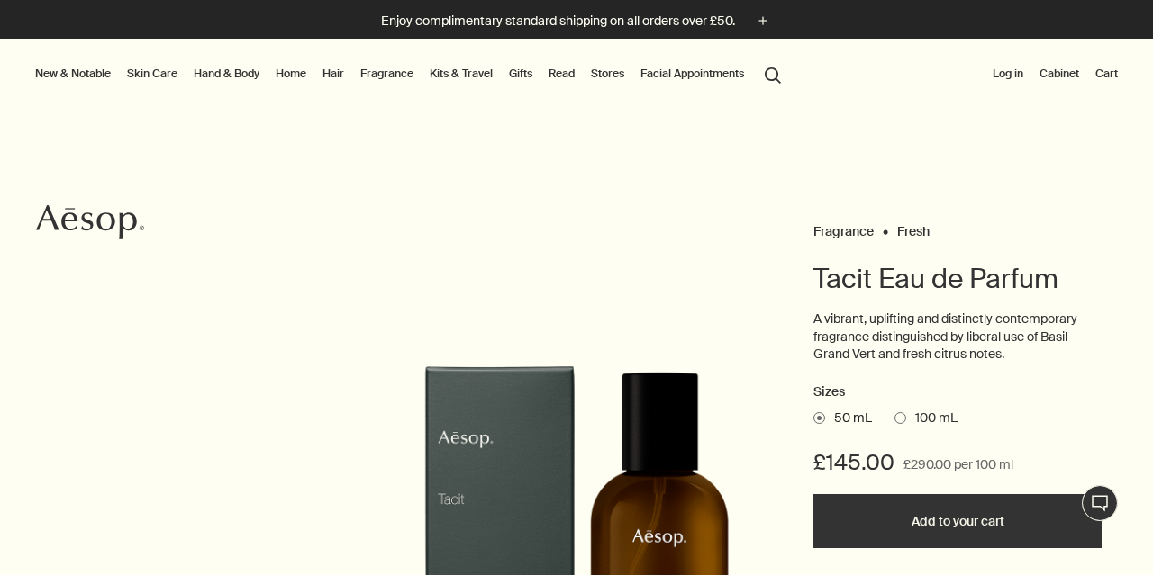
click at [899, 413] on span at bounding box center [900, 418] width 12 height 12
click at [894, 413] on input "100 mL" at bounding box center [894, 416] width 0 height 12
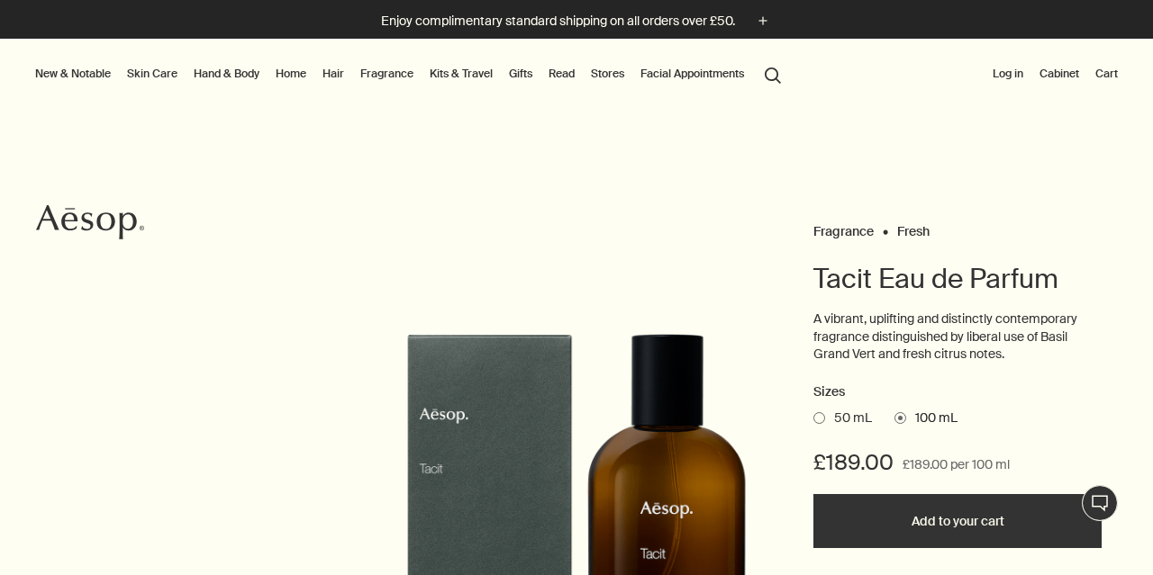
click at [818, 413] on span at bounding box center [819, 418] width 12 height 12
click at [813, 413] on input "50 mL" at bounding box center [813, 416] width 0 height 12
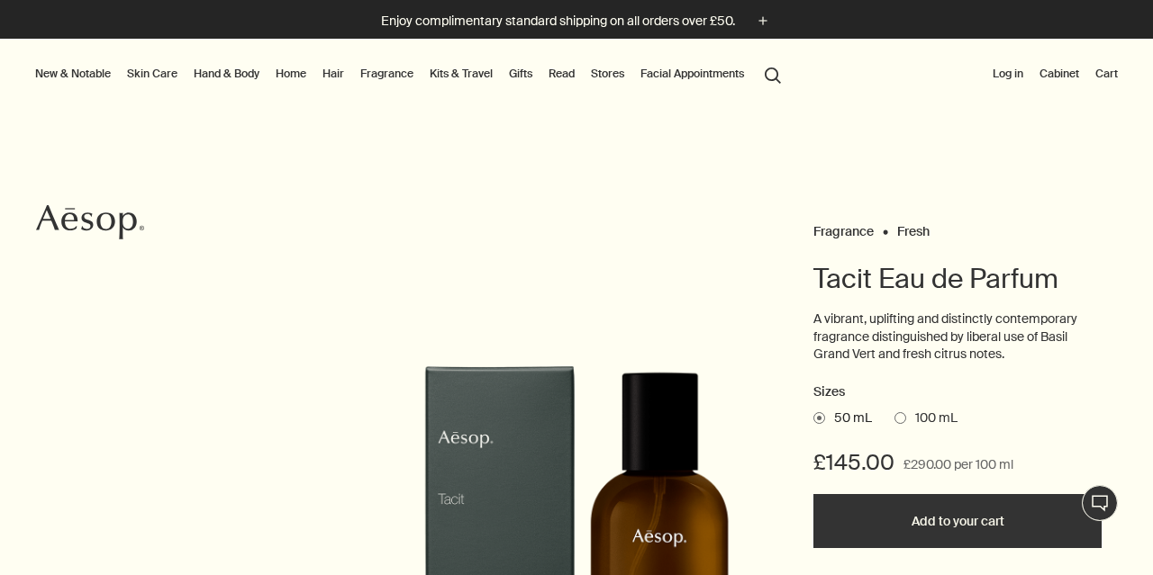
click at [901, 412] on span at bounding box center [900, 418] width 12 height 12
click at [894, 412] on input "100 mL" at bounding box center [894, 416] width 0 height 12
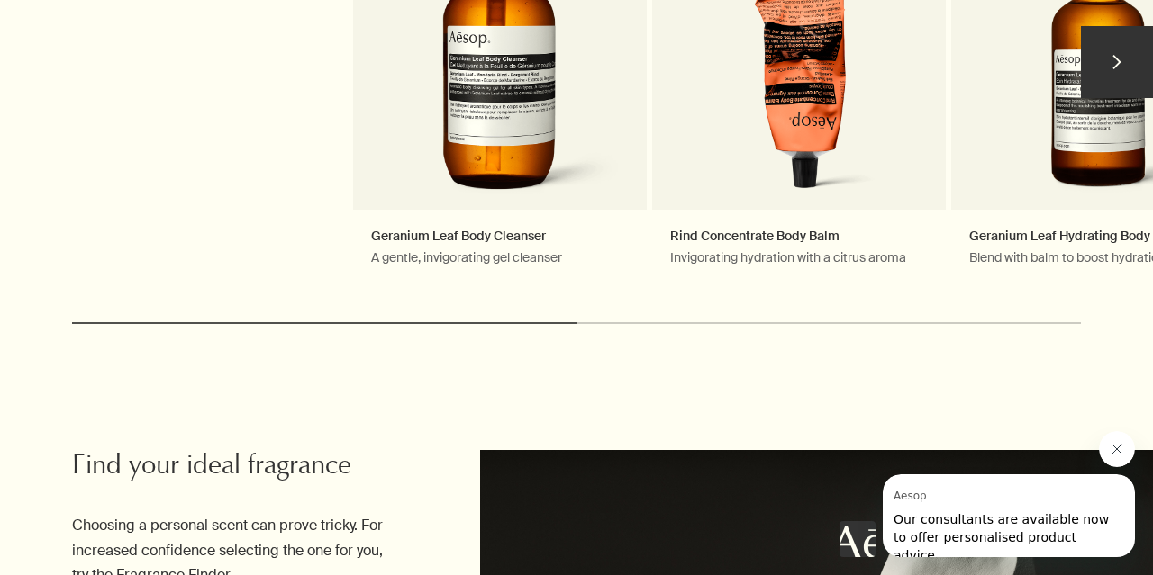
click at [1112, 57] on button "chevron" at bounding box center [1116, 62] width 72 height 72
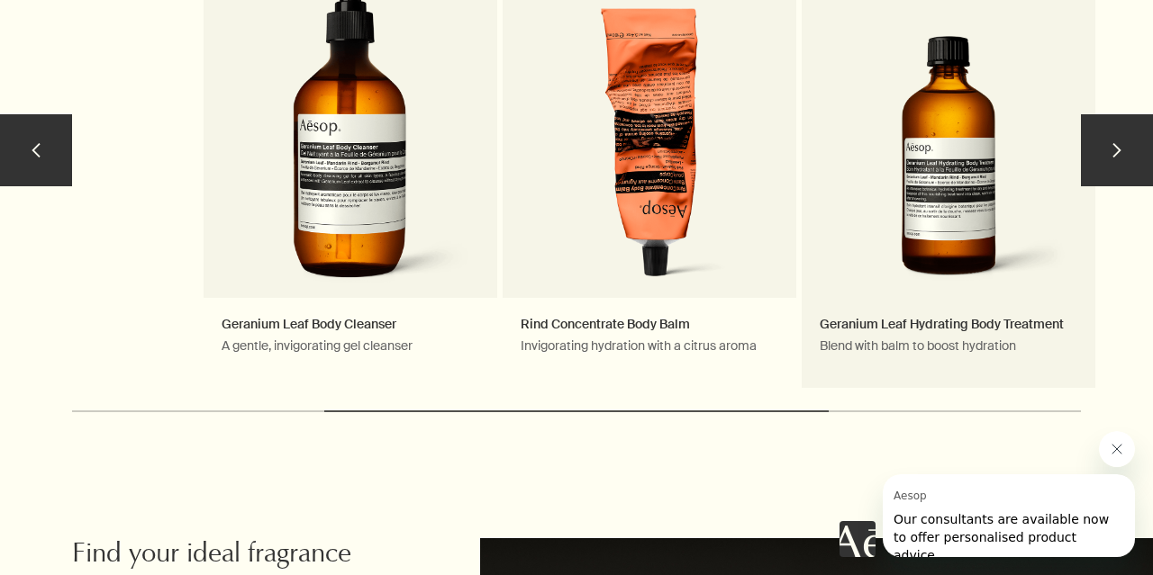
scroll to position [1966, 0]
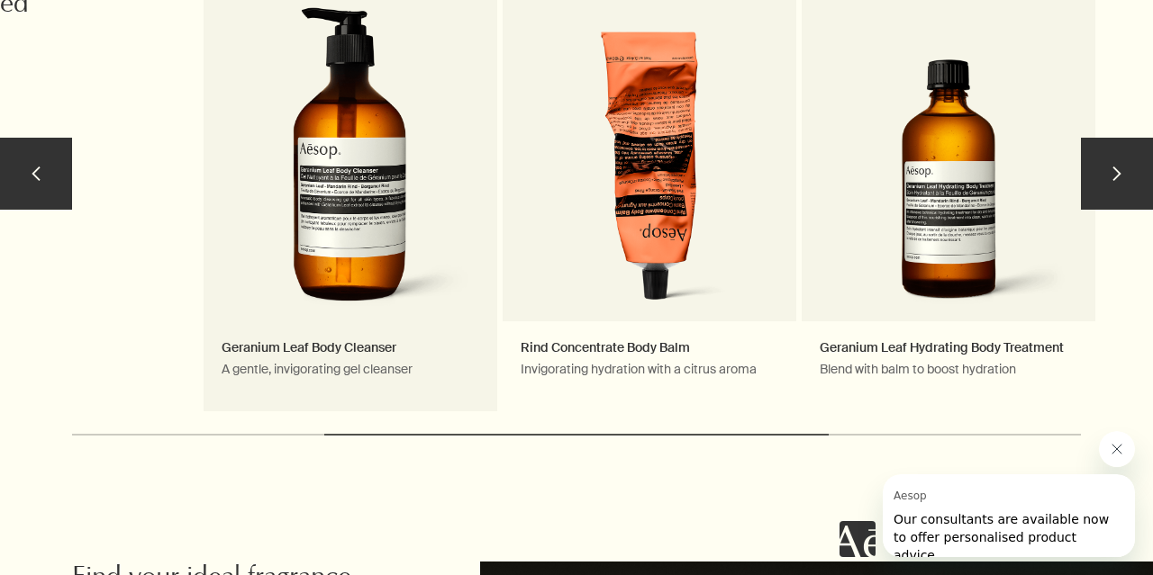
click at [357, 338] on link "Geranium Leaf Body Cleanser A gentle, invigorating gel cleanser Notable formula…" at bounding box center [350, 181] width 294 height 459
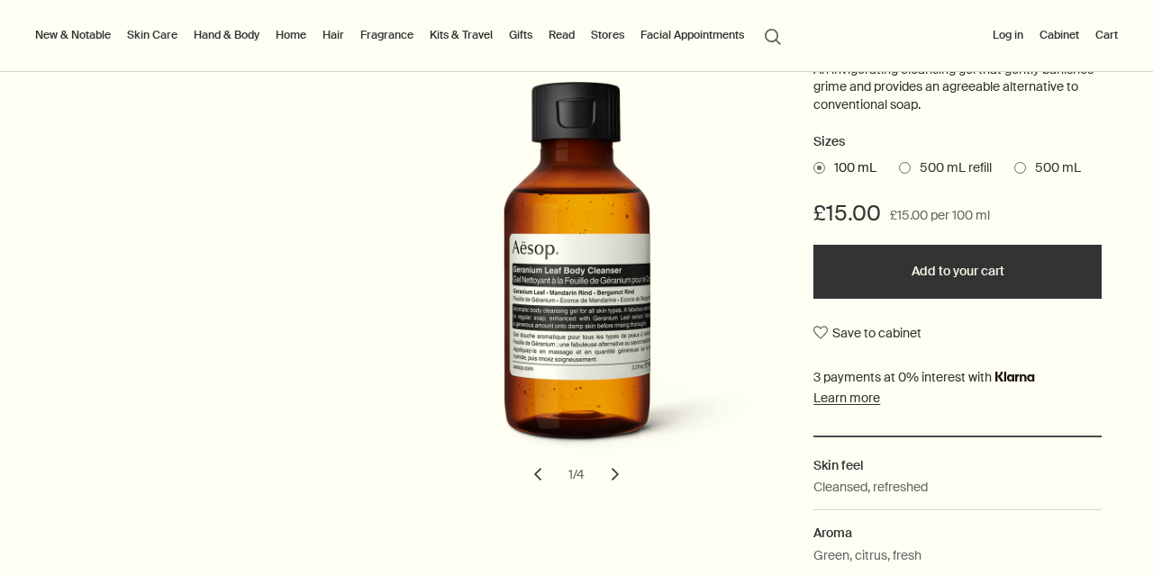
scroll to position [311, 0]
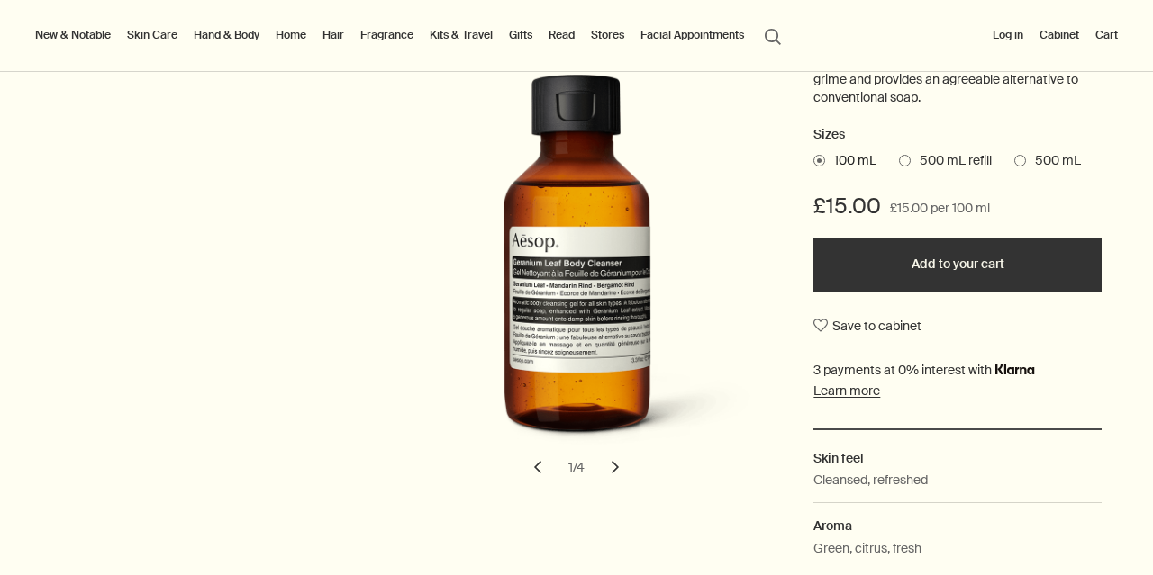
click at [1024, 155] on span at bounding box center [1020, 161] width 12 height 12
click at [1014, 155] on input "500 mL" at bounding box center [1014, 158] width 0 height 12
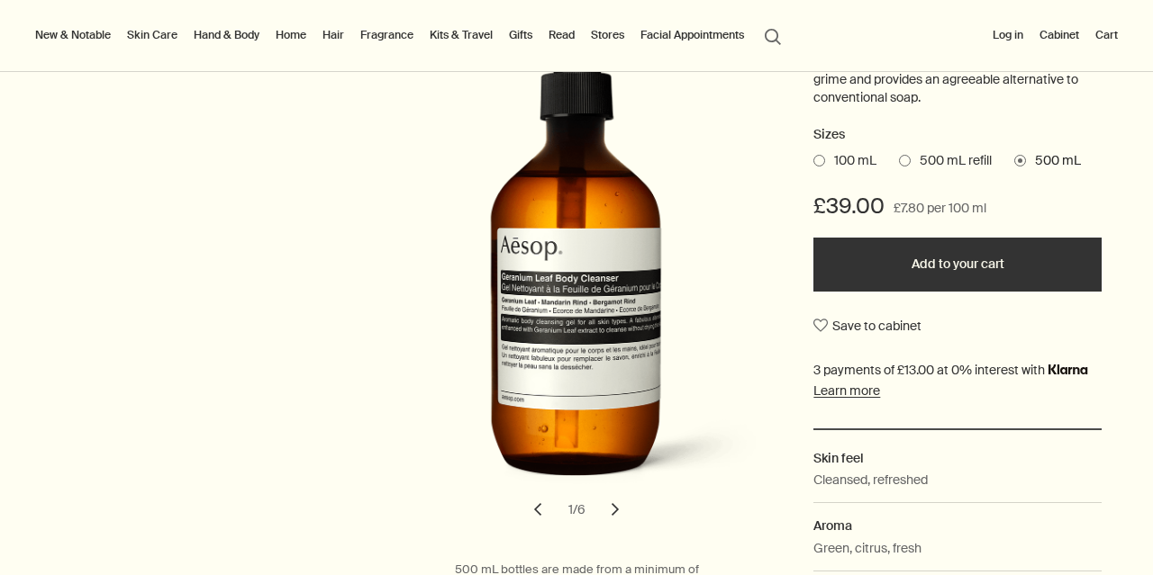
click at [908, 155] on span at bounding box center [905, 161] width 12 height 12
click at [899, 155] on input "500 mL refill" at bounding box center [899, 158] width 0 height 12
click at [1021, 156] on span at bounding box center [1020, 161] width 12 height 12
click at [1014, 156] on input "500 mL" at bounding box center [1014, 158] width 0 height 12
click at [959, 262] on button "Add to your cart" at bounding box center [957, 265] width 288 height 54
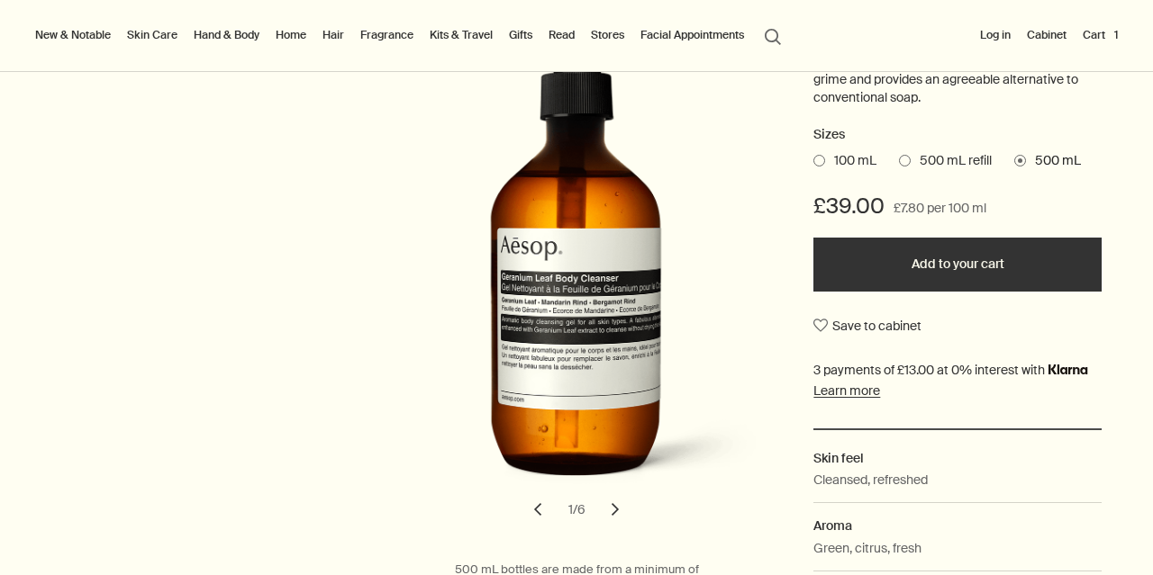
click at [384, 33] on link "Fragrance" at bounding box center [387, 35] width 60 height 22
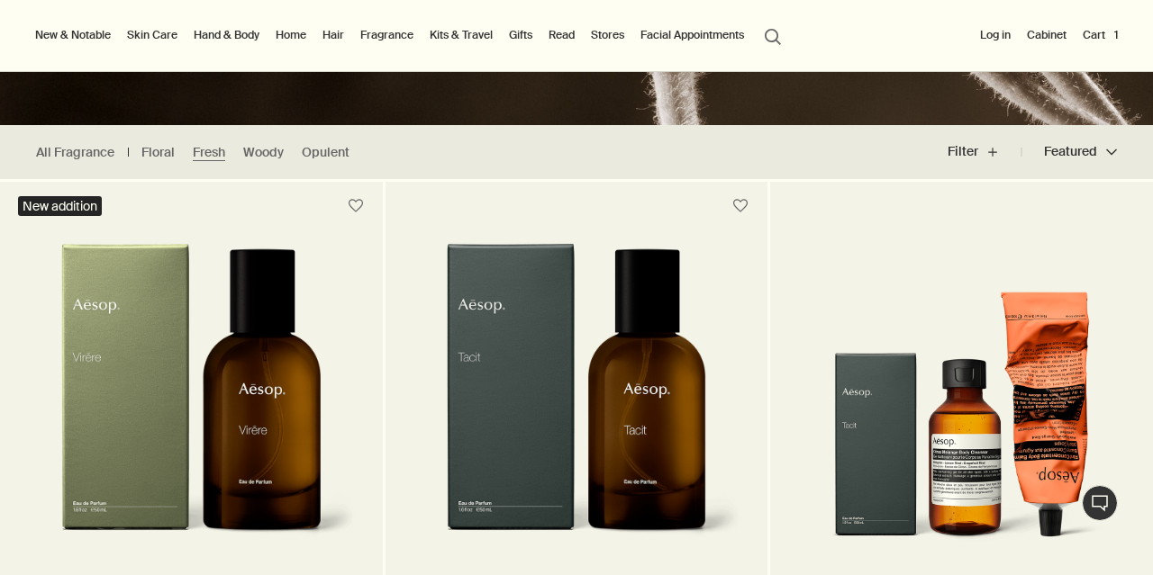
scroll to position [388, 0]
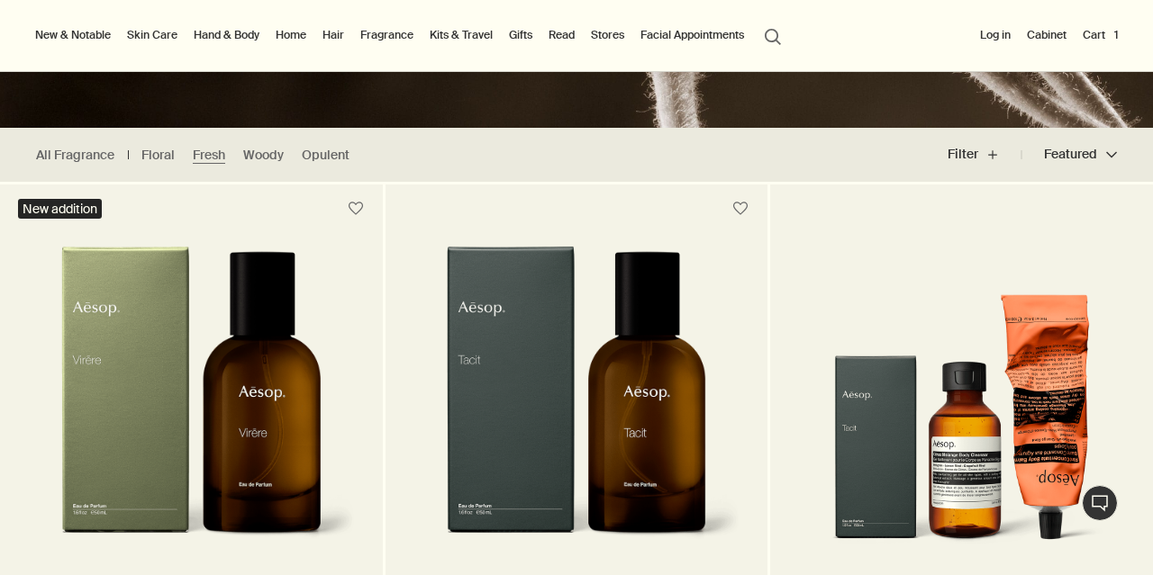
click at [288, 457] on img at bounding box center [191, 406] width 329 height 321
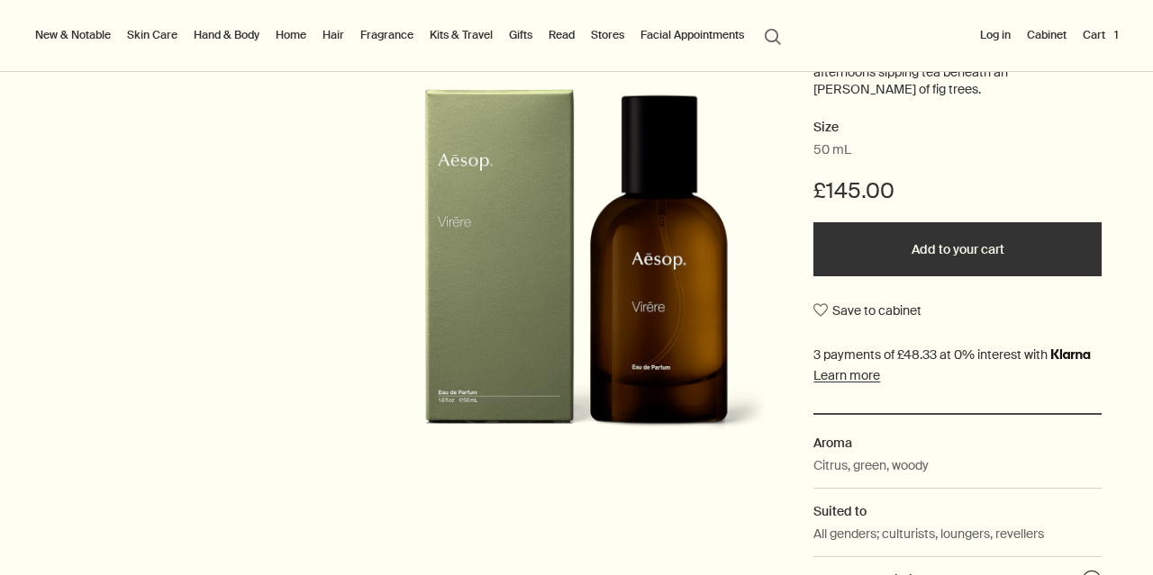
scroll to position [303, 0]
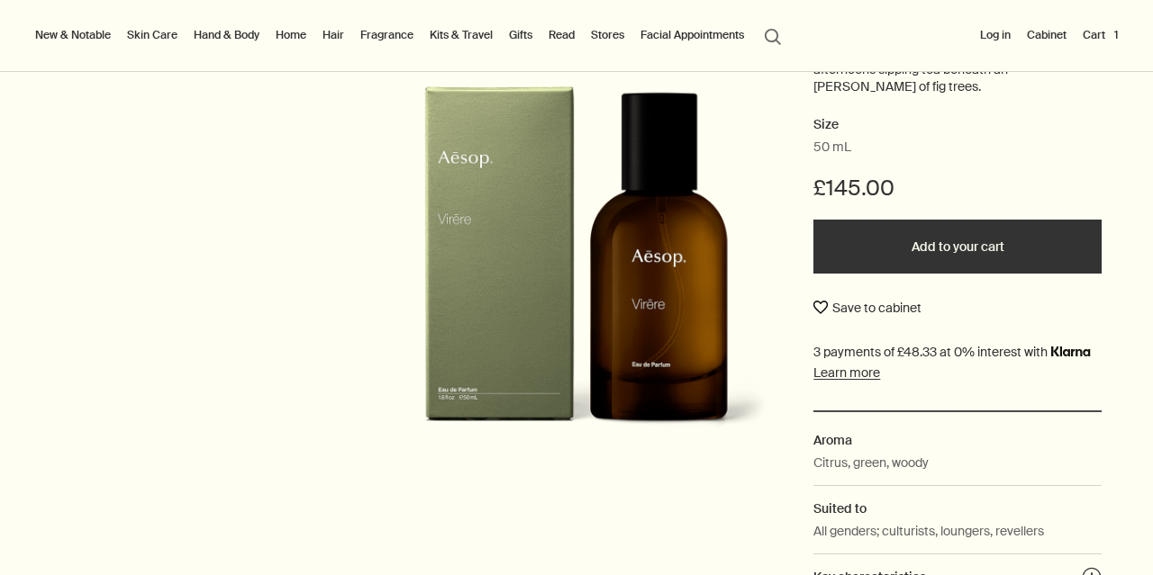
click at [823, 292] on button "Save to cabinet" at bounding box center [867, 308] width 108 height 32
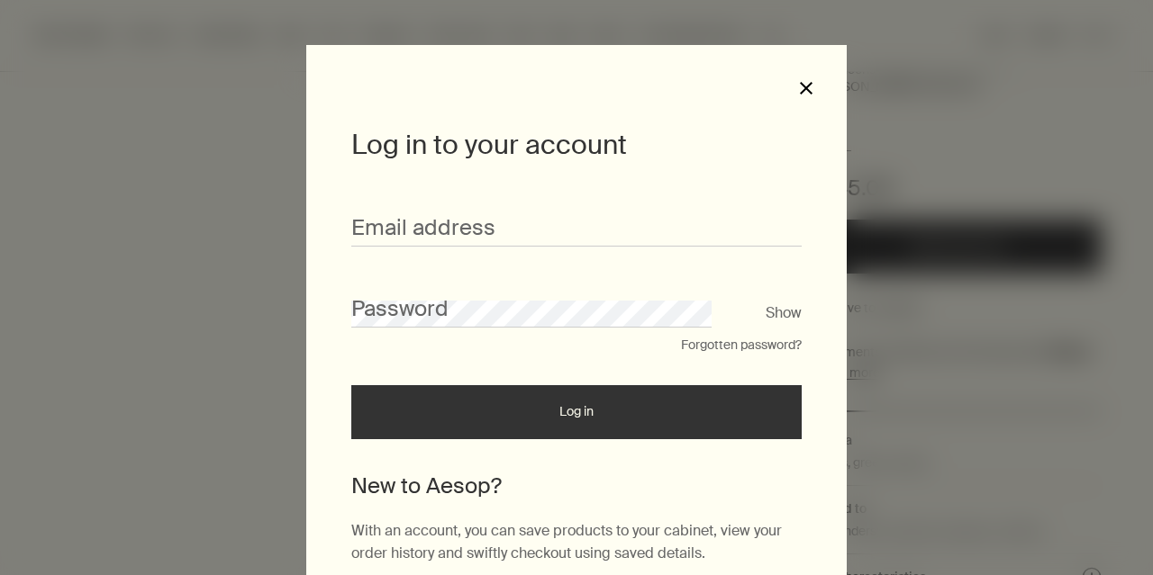
click at [803, 88] on button "close" at bounding box center [806, 88] width 16 height 16
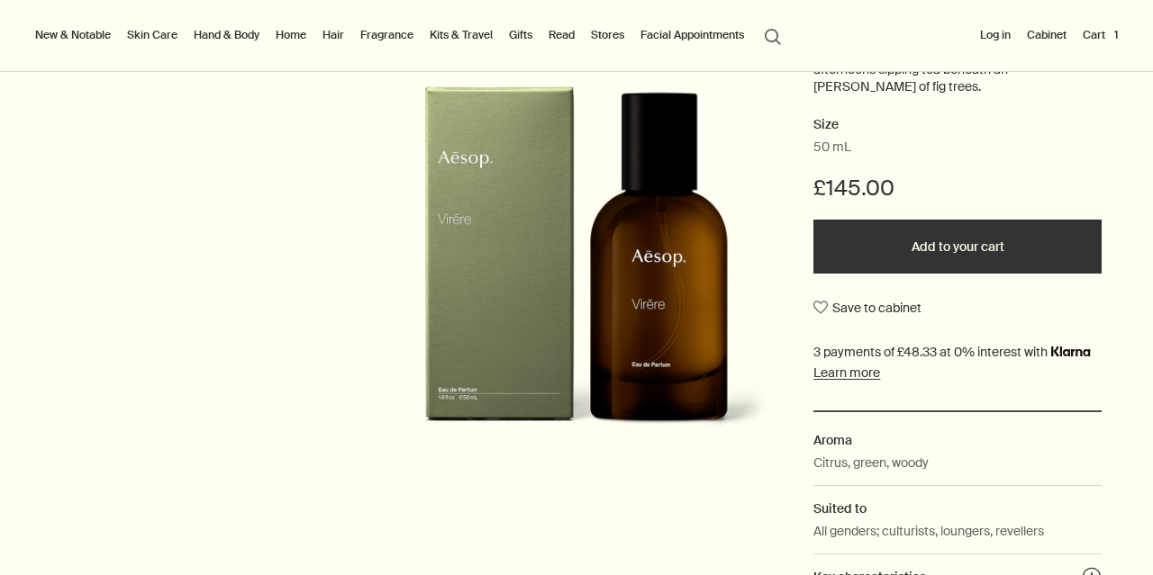
click at [599, 39] on button "Stores" at bounding box center [607, 35] width 41 height 22
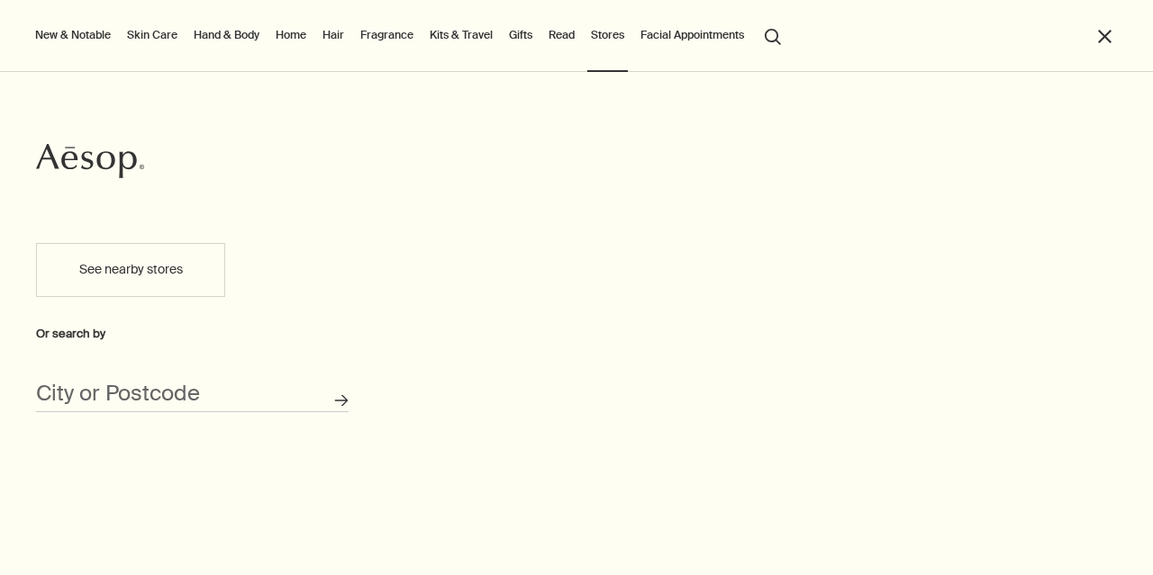
click at [136, 278] on button "See nearby stores" at bounding box center [130, 270] width 189 height 54
type input "361 Barlow Moor Rd, Chorlton-cum-Hardy, Manchester M21 7FZ, UK"
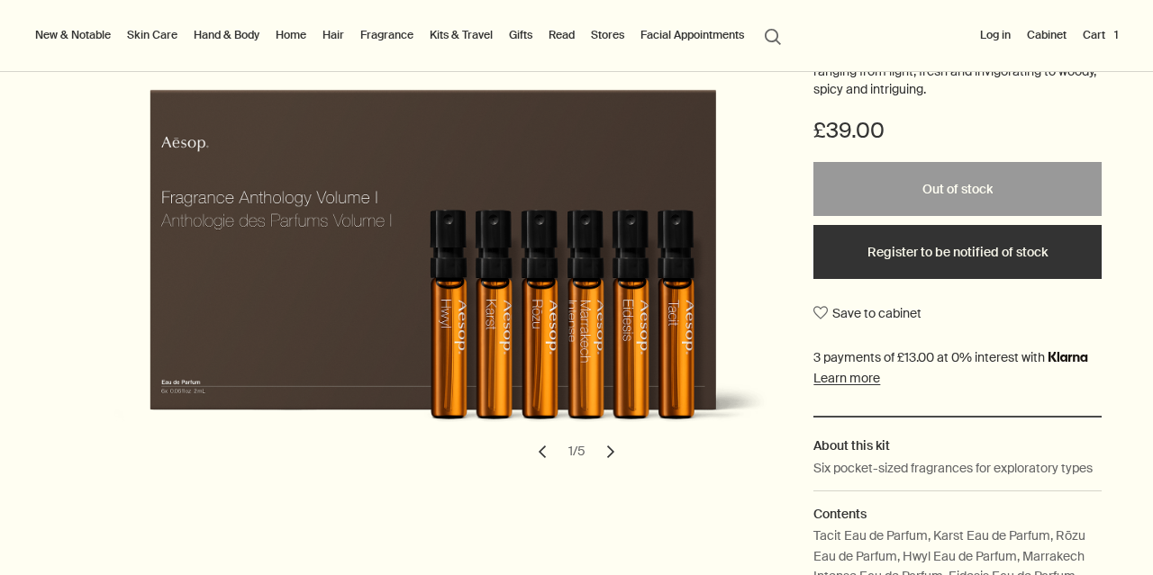
scroll to position [321, 0]
